Goal: Obtain resource: Download file/media

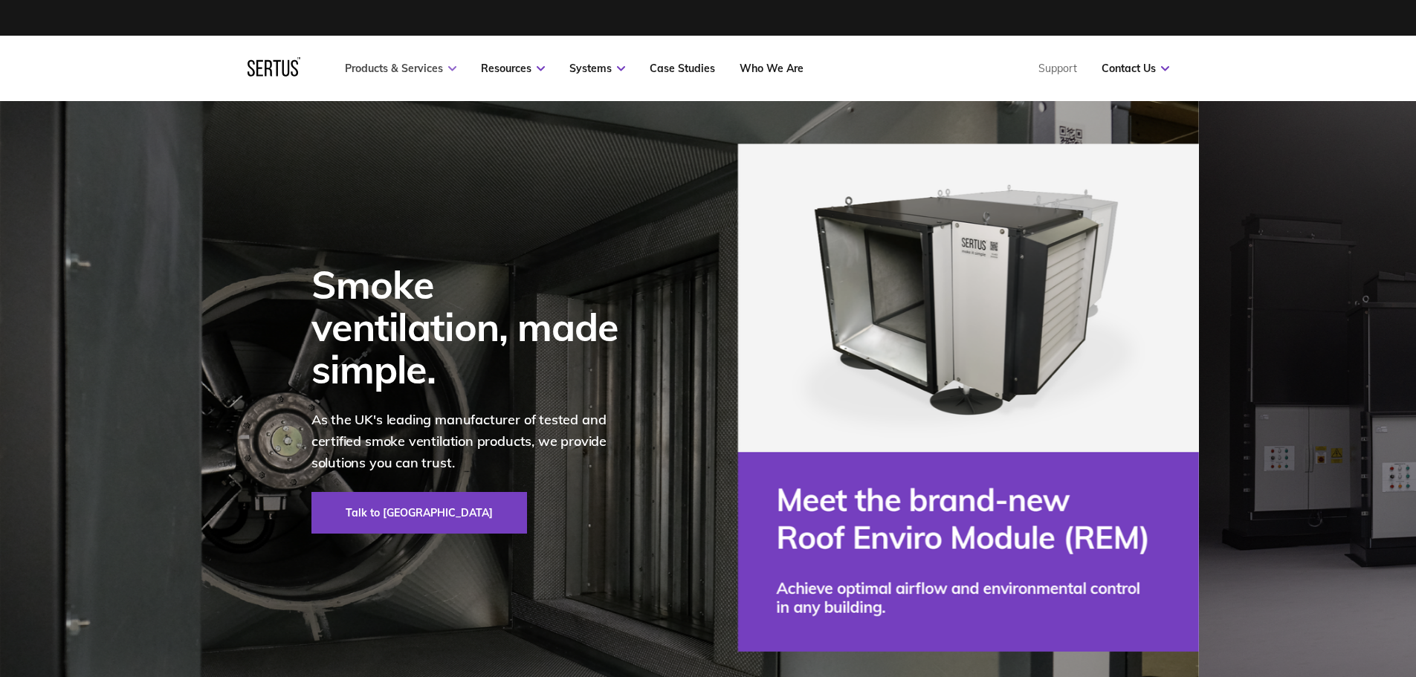
click at [451, 68] on icon at bounding box center [452, 68] width 8 height 5
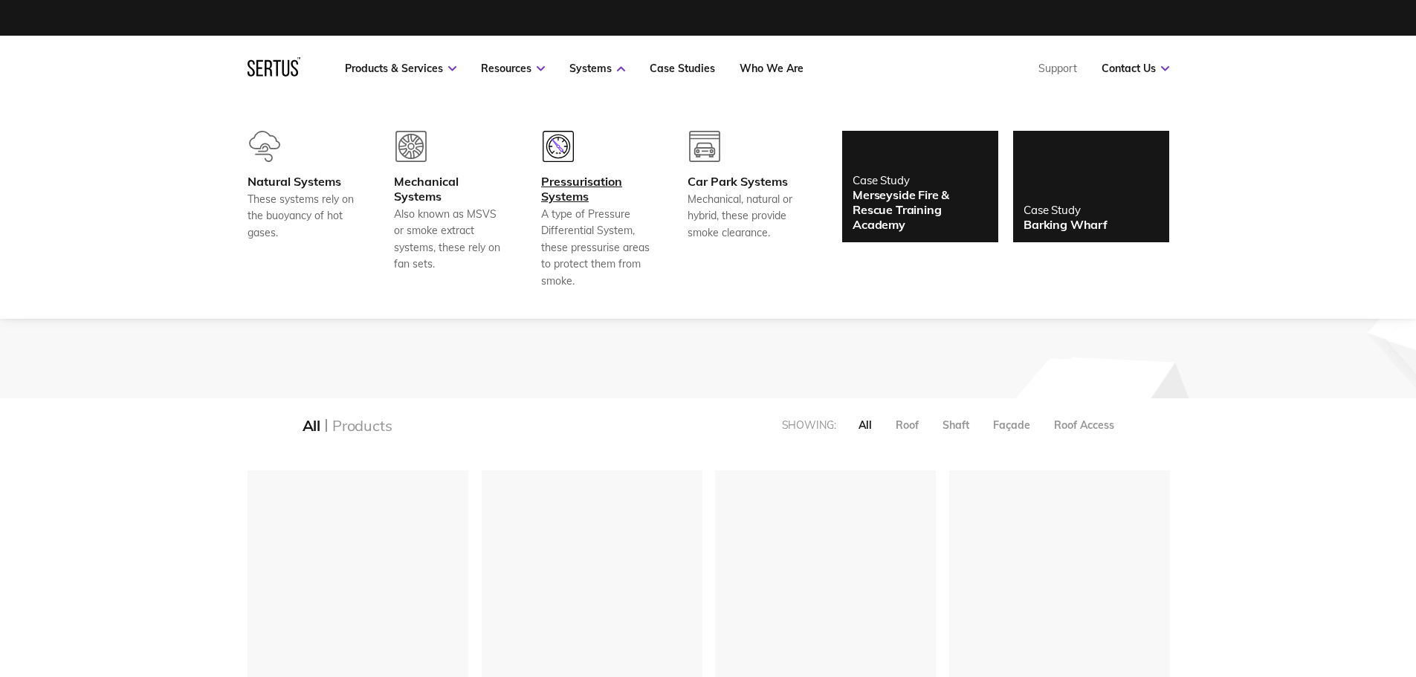
scroll to position [1964, 945]
click at [417, 181] on div "Mechanical Systems" at bounding box center [449, 189] width 110 height 30
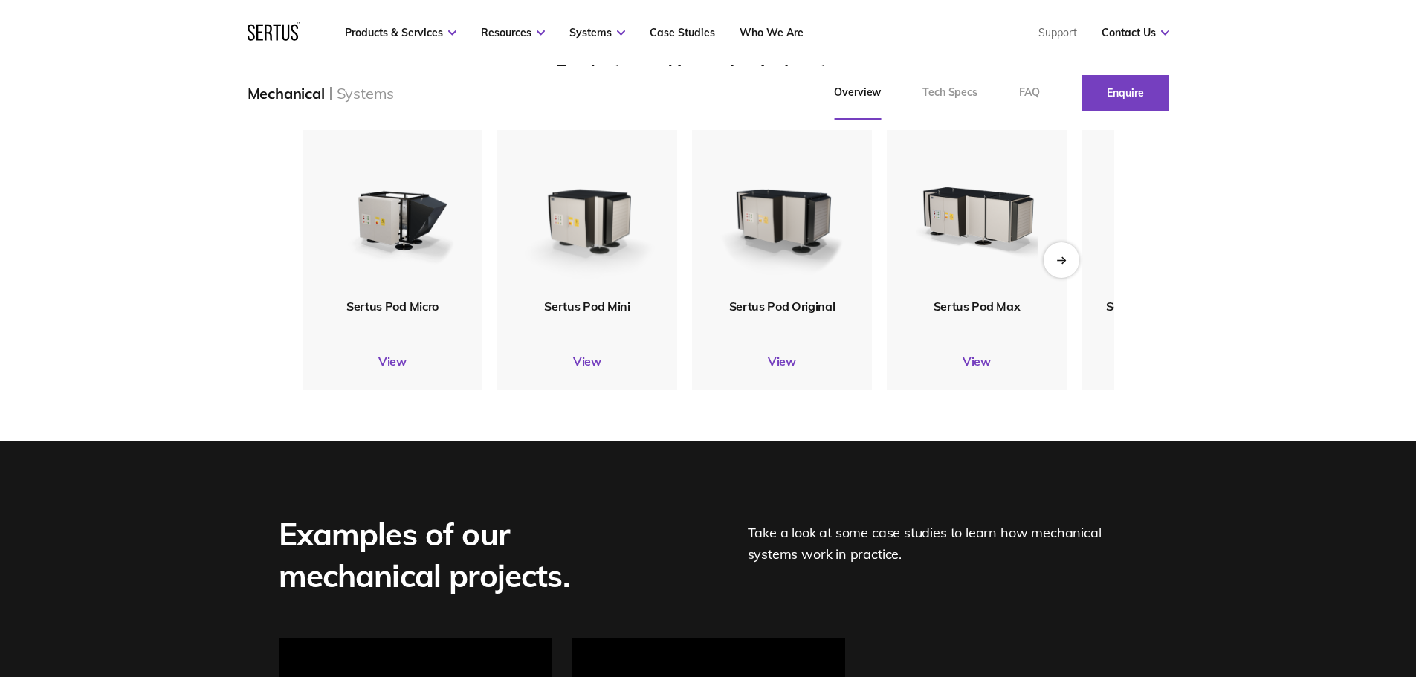
scroll to position [1914, 0]
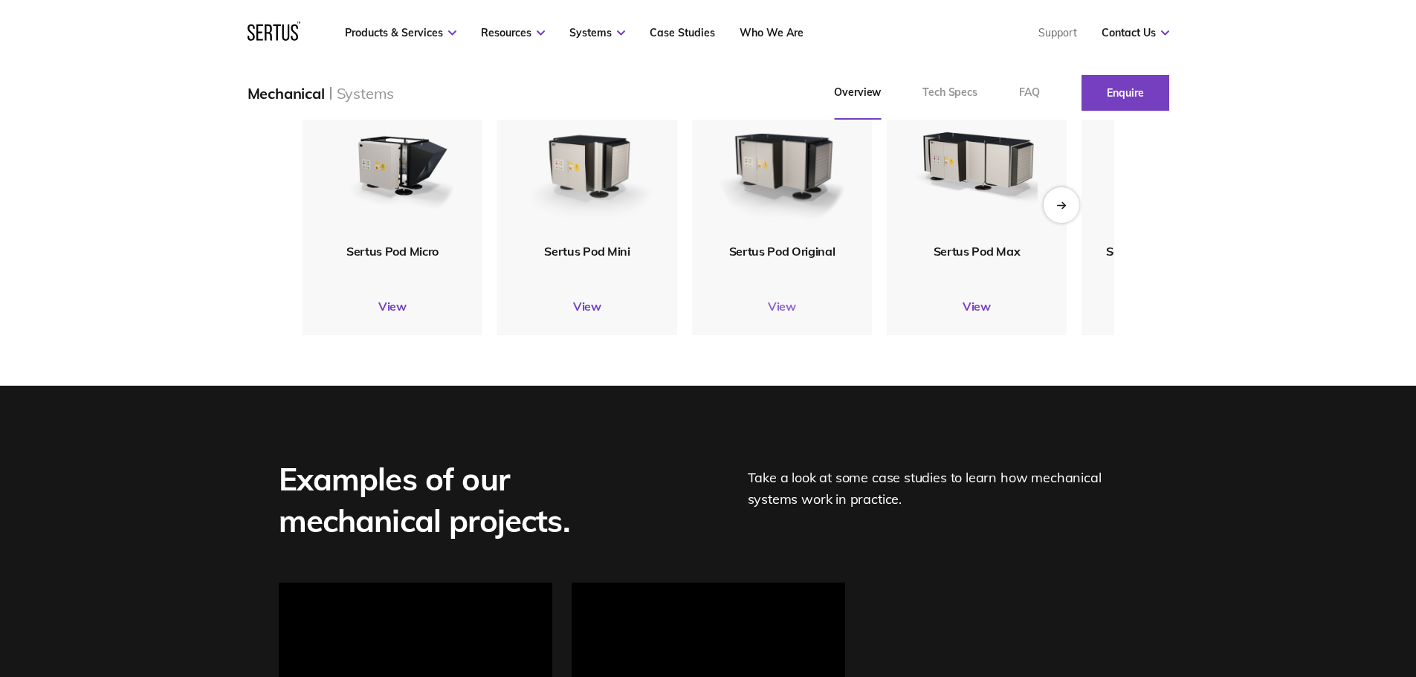
click at [787, 314] on link "View" at bounding box center [782, 306] width 180 height 15
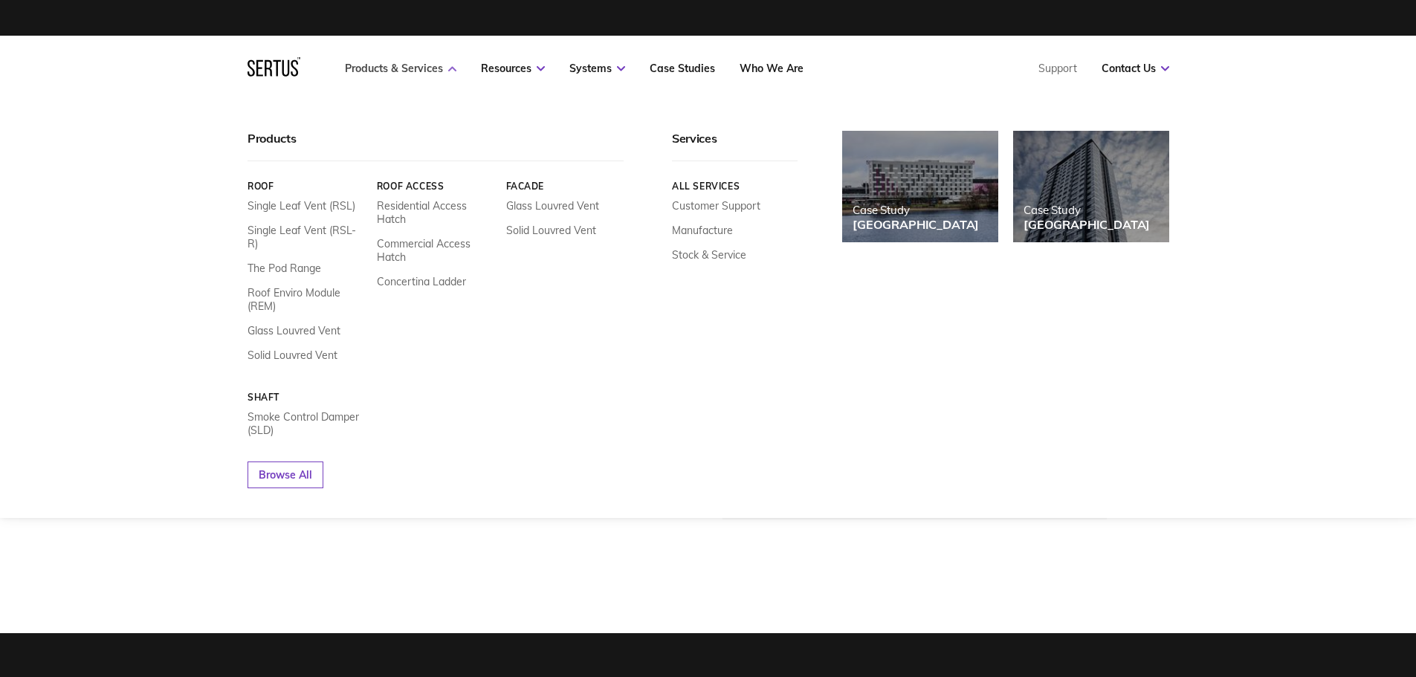
click at [452, 70] on icon at bounding box center [452, 68] width 8 height 5
click at [293, 262] on link "The Pod Range" at bounding box center [285, 268] width 74 height 13
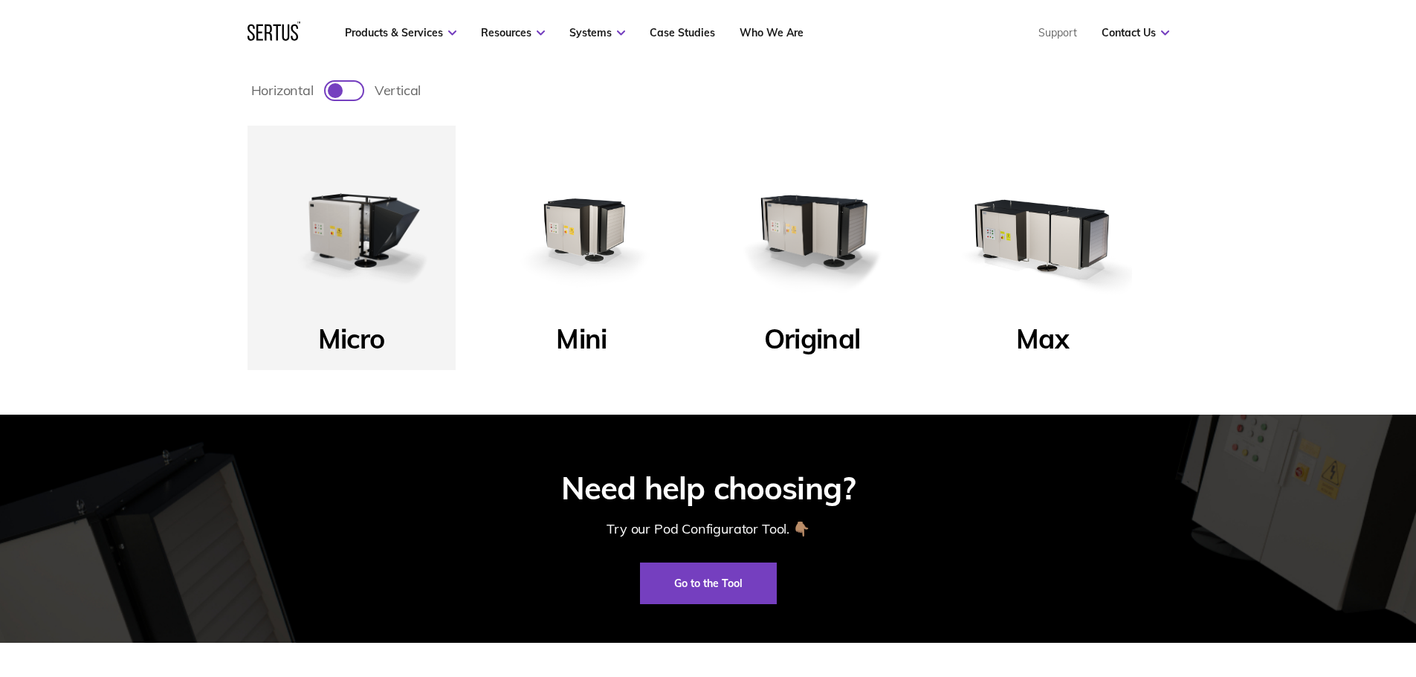
scroll to position [595, 0]
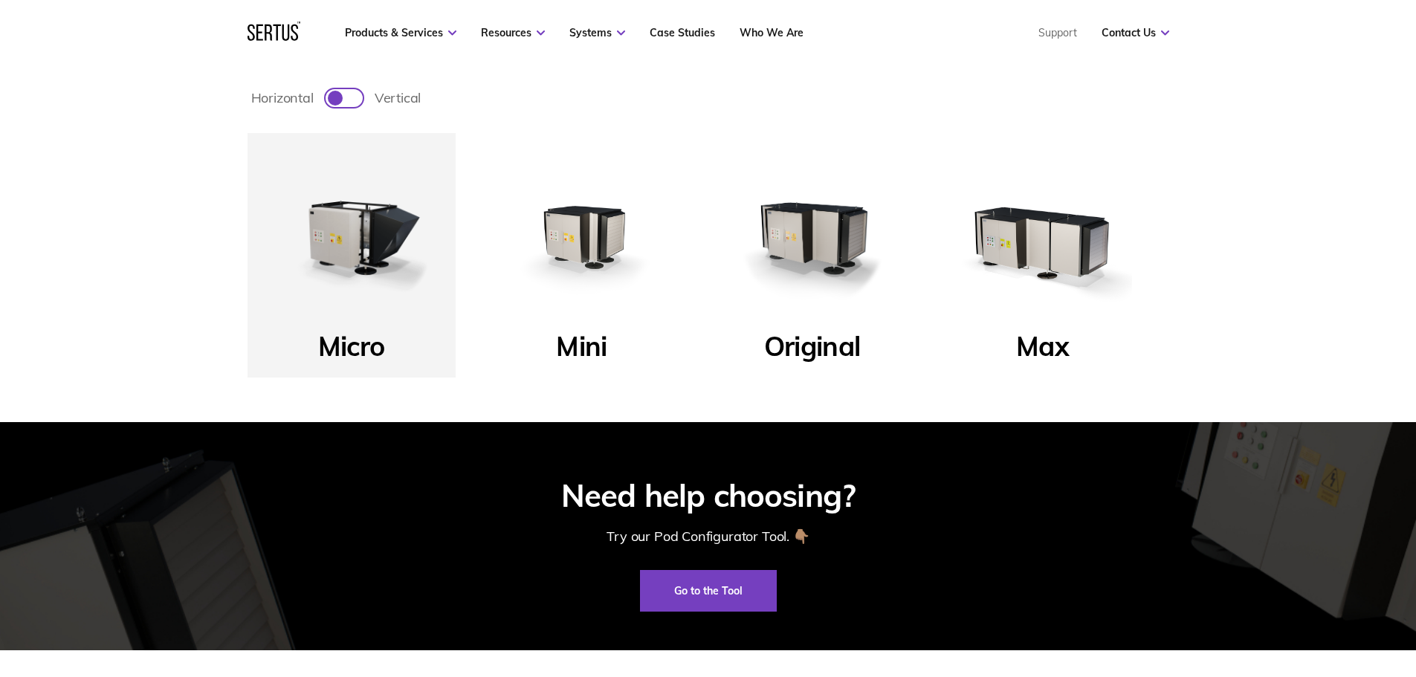
click at [770, 332] on p "Original" at bounding box center [812, 350] width 96 height 43
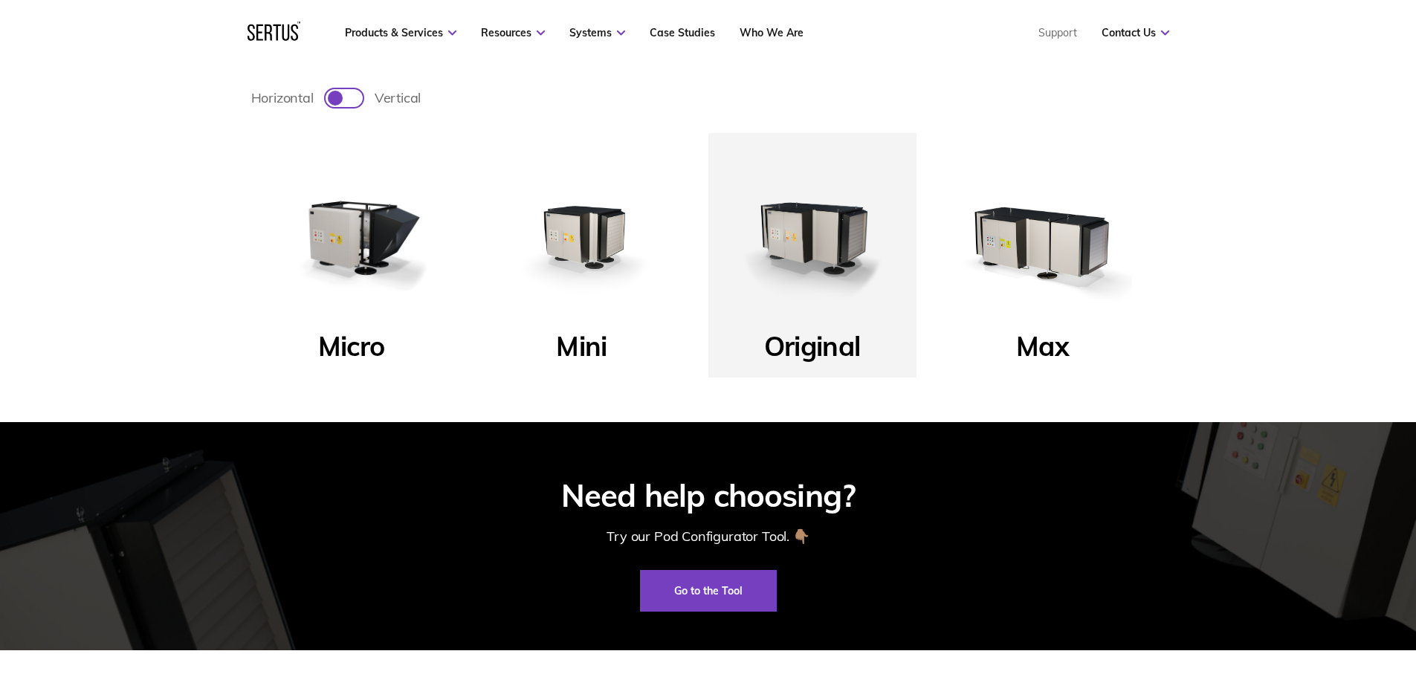
click at [361, 96] on div at bounding box center [344, 98] width 37 height 18
checkbox input "true"
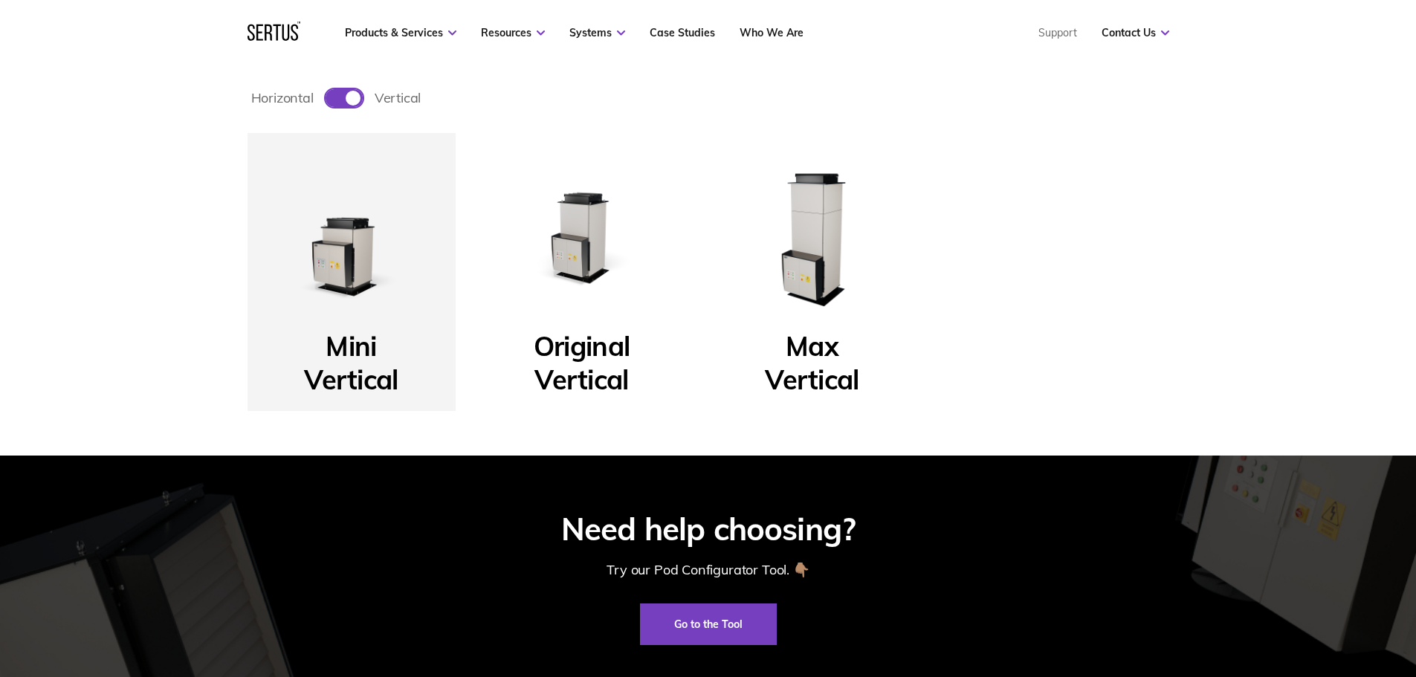
click at [585, 329] on p "Original Vertical" at bounding box center [582, 354] width 96 height 50
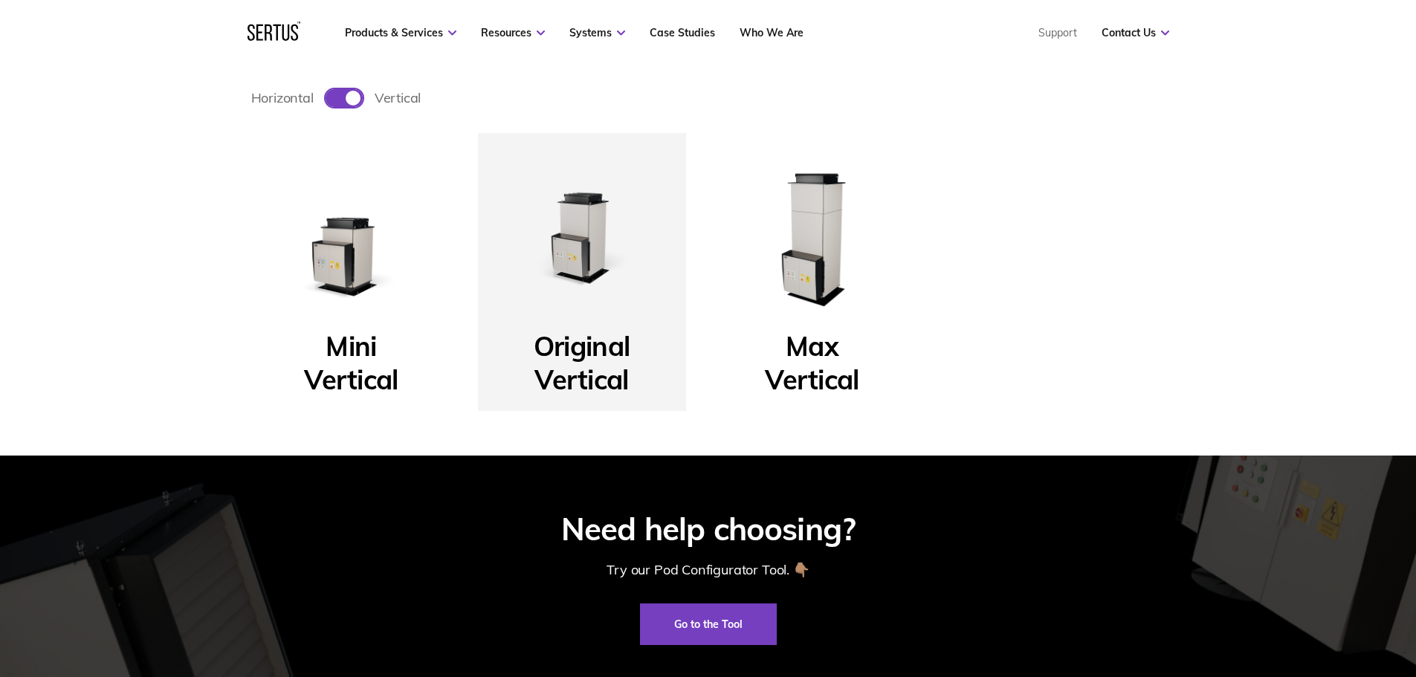
click at [589, 361] on p "Original Vertical" at bounding box center [582, 354] width 96 height 50
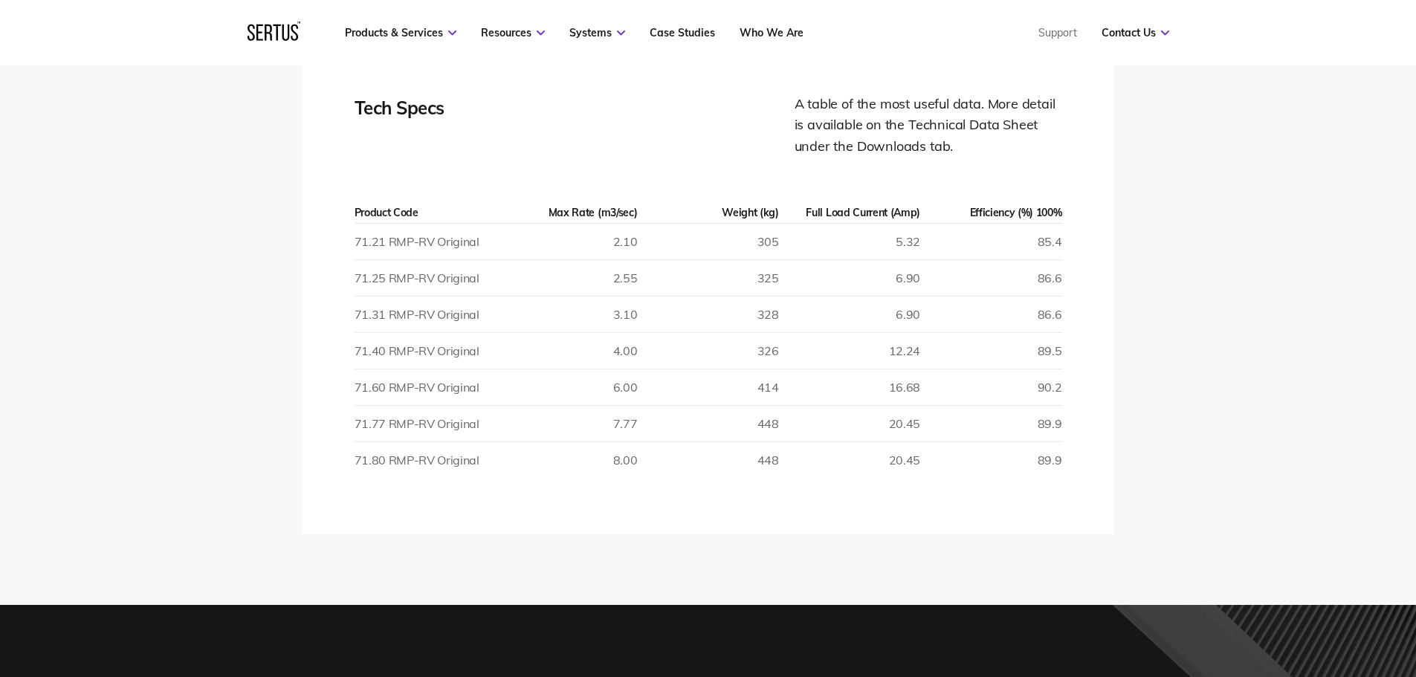
scroll to position [2007, 0]
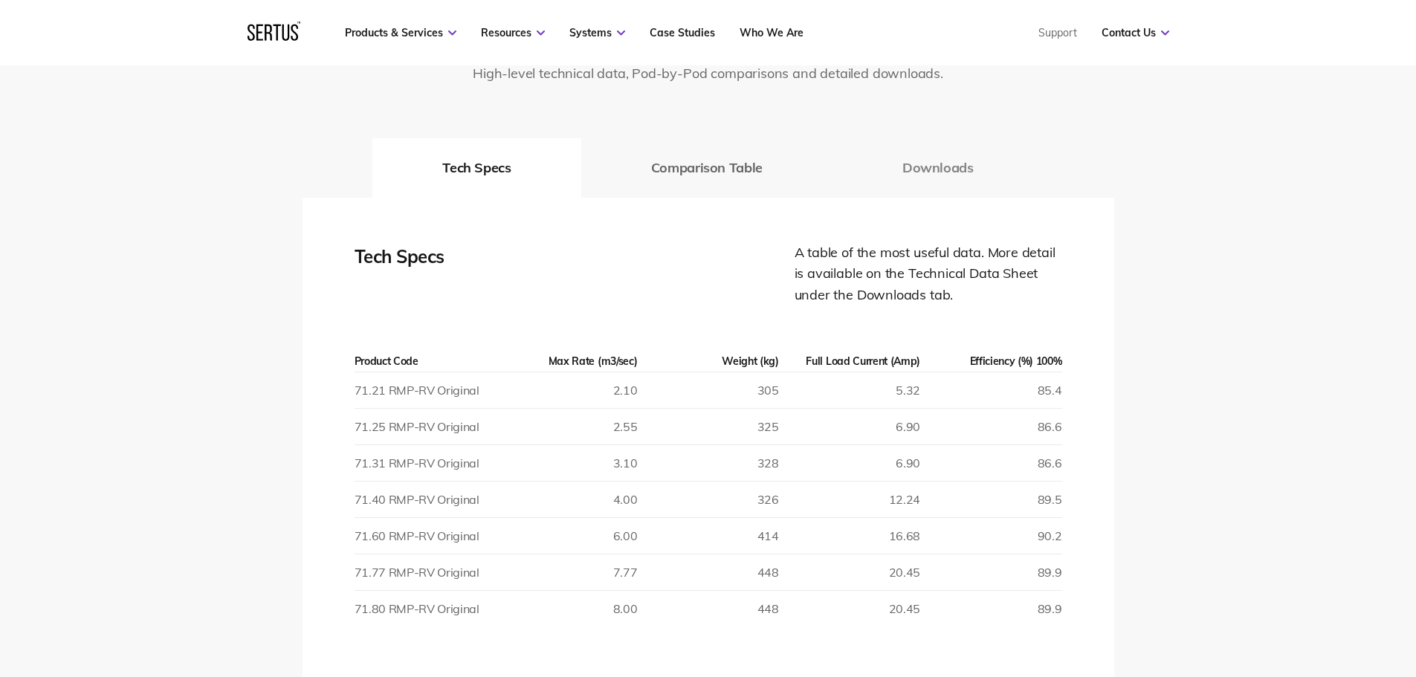
click at [955, 171] on button "Downloads" at bounding box center [938, 167] width 211 height 59
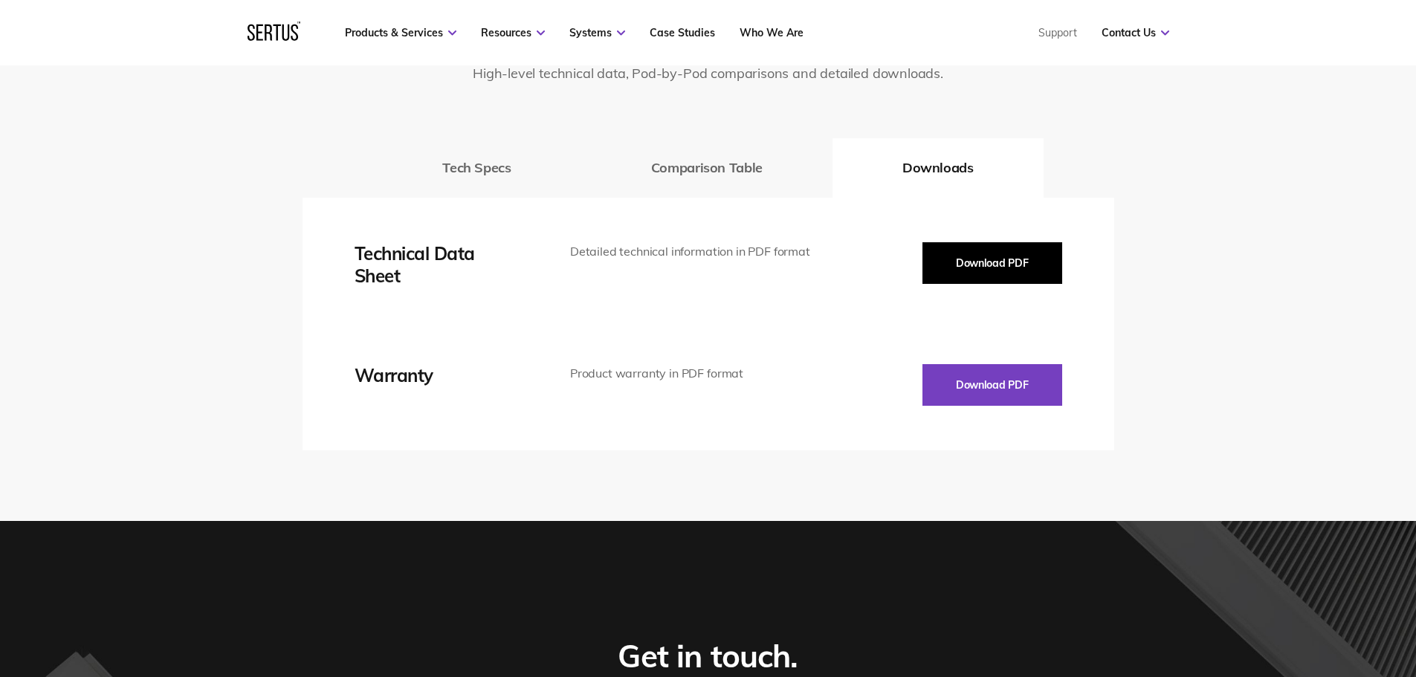
click at [1010, 251] on button "Download PDF" at bounding box center [993, 263] width 140 height 42
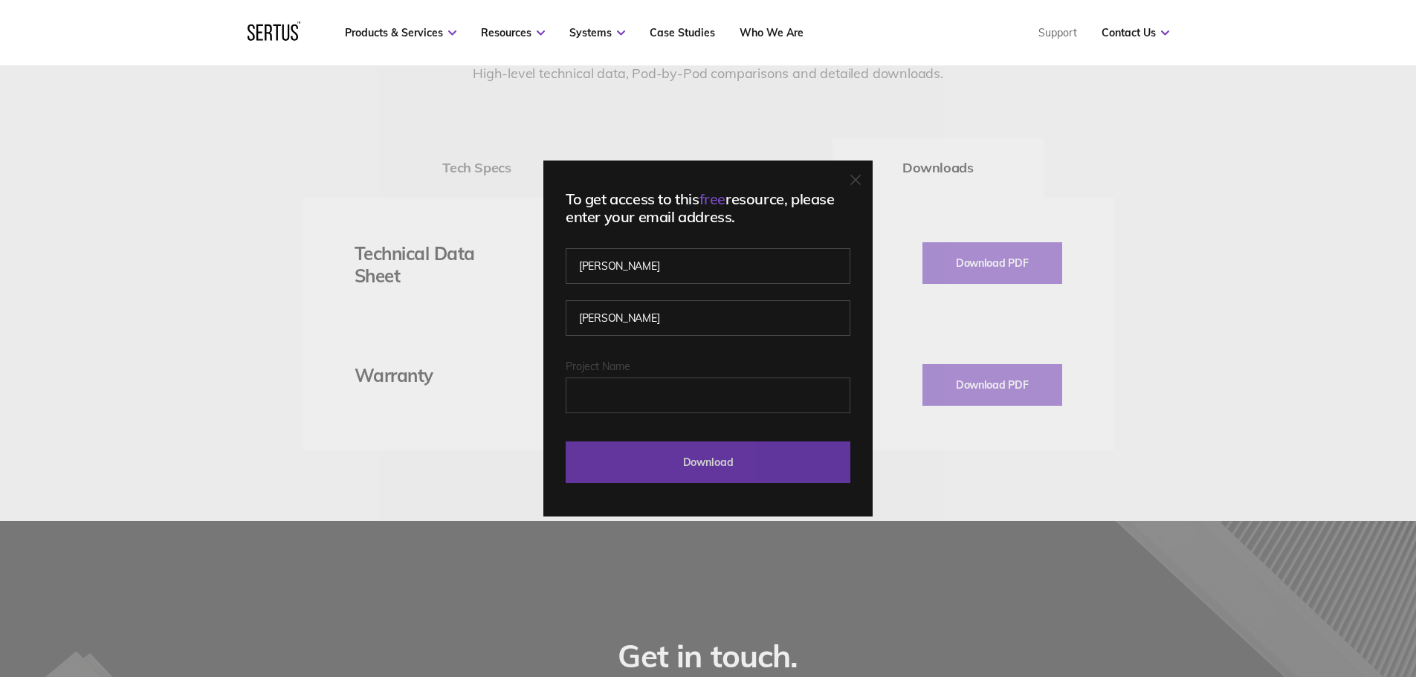
click at [677, 462] on input "Download" at bounding box center [708, 463] width 285 height 42
